Goal: Check status: Check status

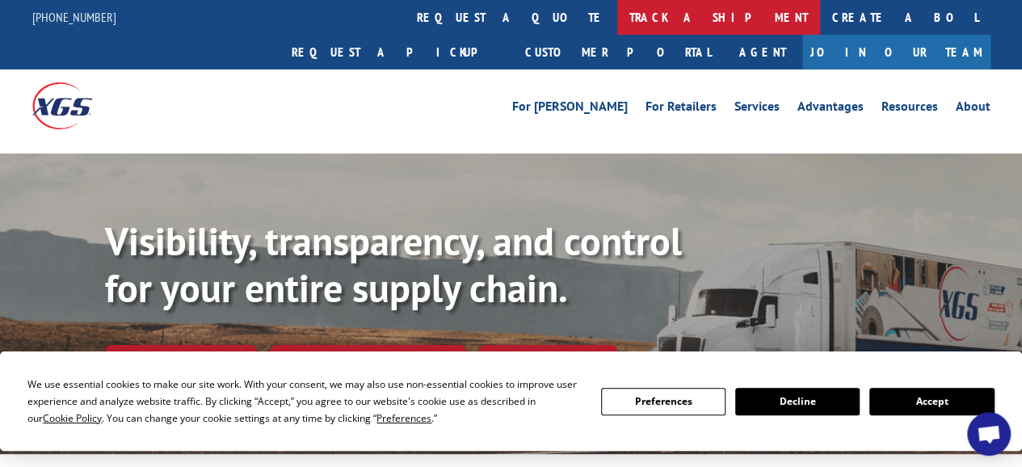
click at [617, 21] on link "track a shipment" at bounding box center [718, 17] width 203 height 35
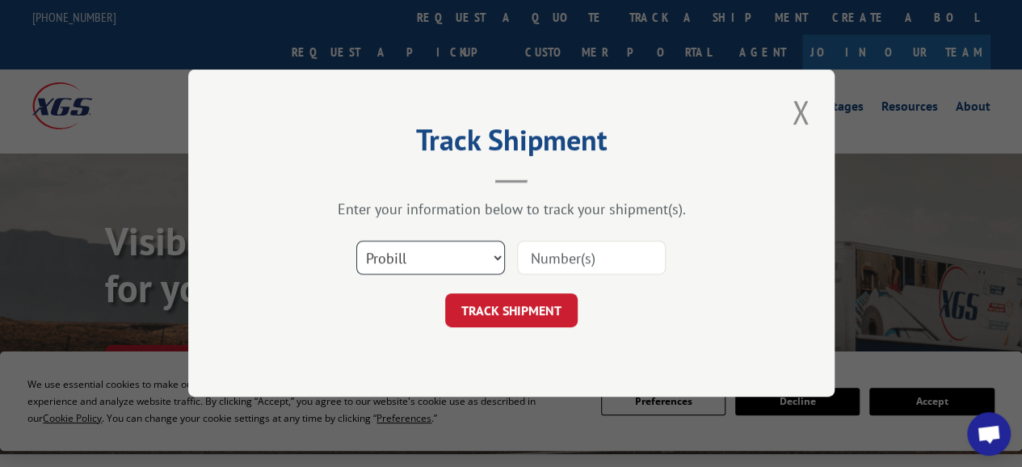
click at [495, 258] on select "Select category... Probill BOL PO" at bounding box center [430, 259] width 149 height 34
select select "bol"
click at [356, 242] on select "Select category... Probill BOL PO" at bounding box center [430, 259] width 149 height 34
click at [572, 250] on input at bounding box center [591, 259] width 149 height 34
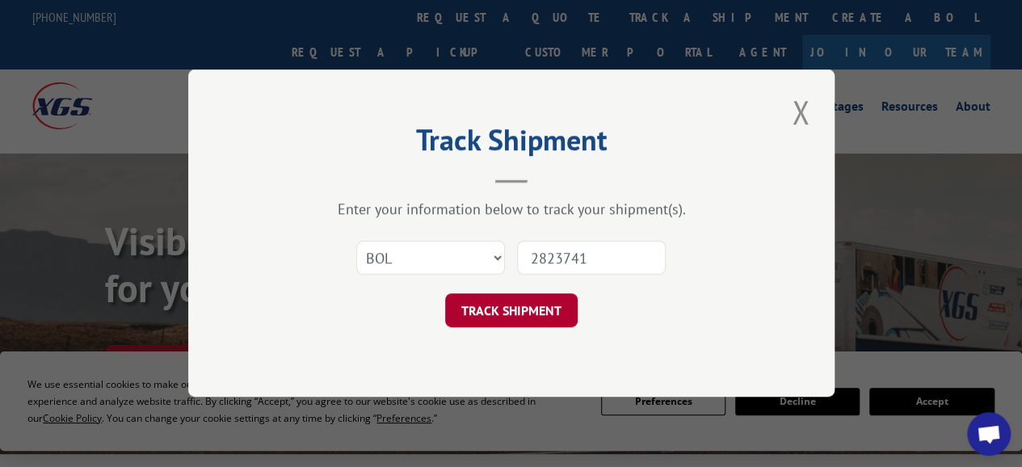
type input "2823741"
click at [532, 311] on button "TRACK SHIPMENT" at bounding box center [511, 311] width 133 height 34
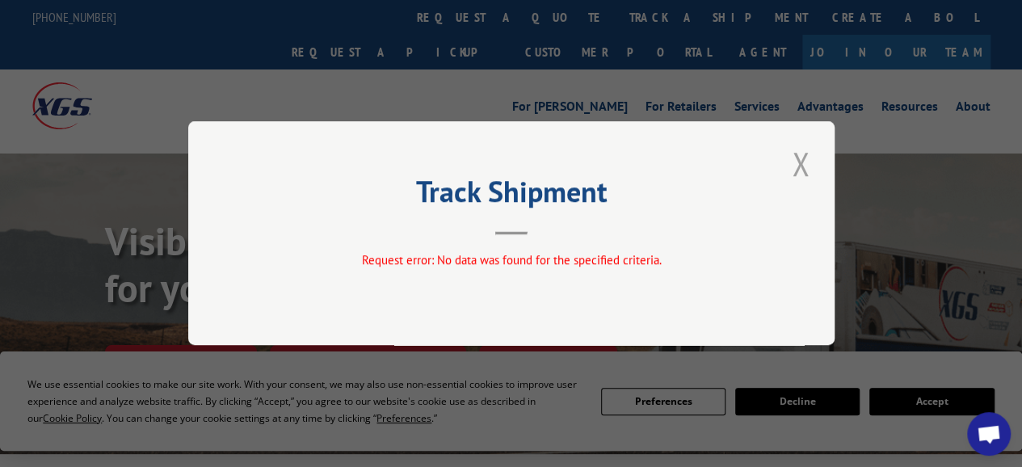
click at [800, 162] on button "Close modal" at bounding box center [800, 163] width 27 height 44
